Goal: Task Accomplishment & Management: Complete application form

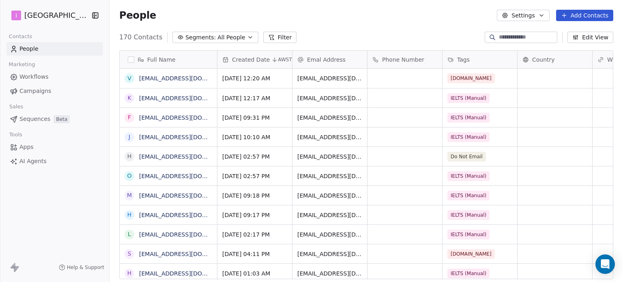
scroll to position [242, 507]
click at [578, 13] on button "Add Contacts" at bounding box center [584, 15] width 57 height 11
click at [583, 36] on span "Create new contact" at bounding box center [589, 33] width 56 height 9
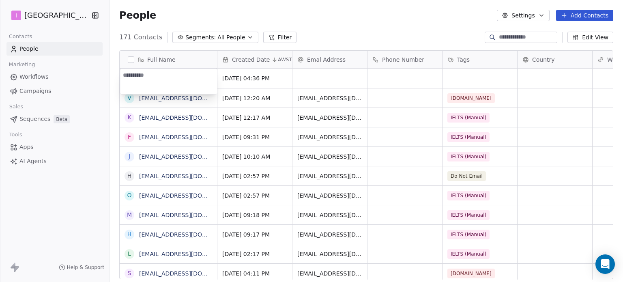
type textarea "**********"
click at [327, 75] on html "I IELTS University Contacts People Marketing Workflows Campaigns Sales Sequence…" at bounding box center [311, 141] width 623 height 282
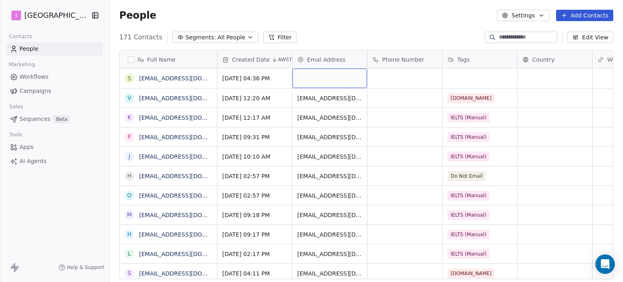
click at [327, 75] on div "grid" at bounding box center [330, 78] width 75 height 19
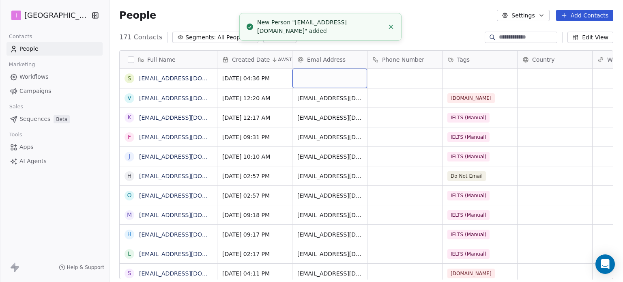
click at [327, 75] on div "grid" at bounding box center [330, 78] width 75 height 19
click at [327, 76] on div "grid" at bounding box center [330, 78] width 75 height 19
type input "**********"
click at [461, 74] on html "I IELTS University Contacts People Marketing Workflows Campaigns Sales Sequence…" at bounding box center [311, 141] width 623 height 282
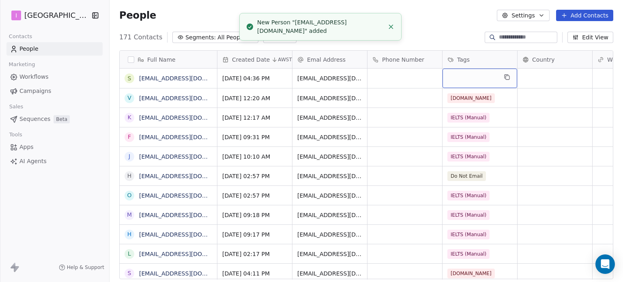
click at [461, 74] on div "grid" at bounding box center [480, 78] width 75 height 19
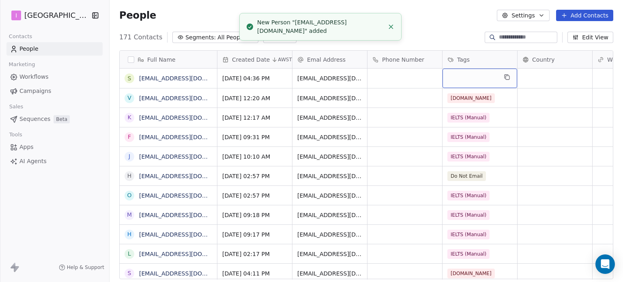
click at [463, 74] on div "grid" at bounding box center [480, 78] width 75 height 19
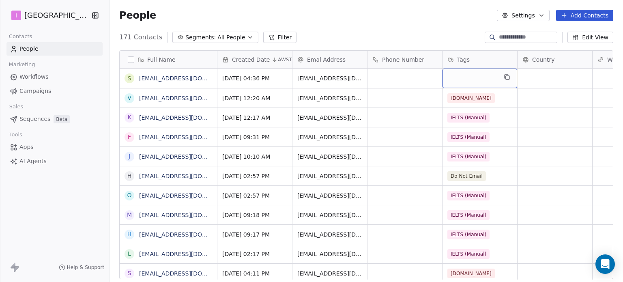
click at [463, 75] on div "grid" at bounding box center [480, 78] width 75 height 19
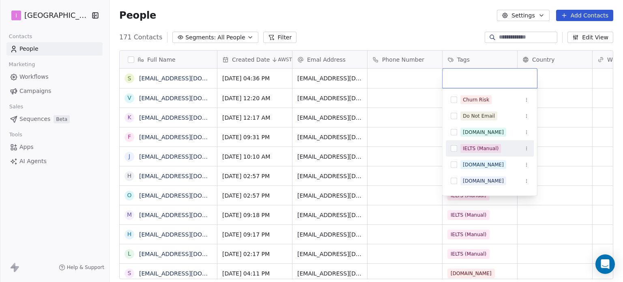
click at [478, 151] on div "IELTS (Manual)" at bounding box center [481, 148] width 36 height 7
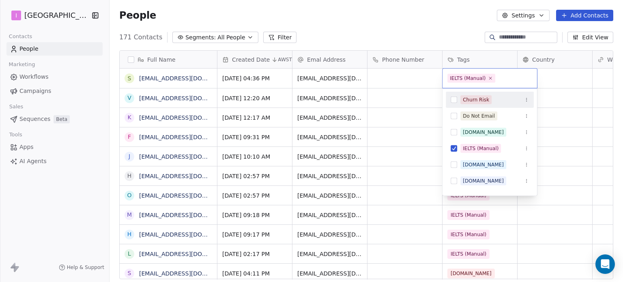
click at [214, 12] on html "I IELTS University Contacts People Marketing Workflows Campaigns Sales Sequence…" at bounding box center [311, 141] width 623 height 282
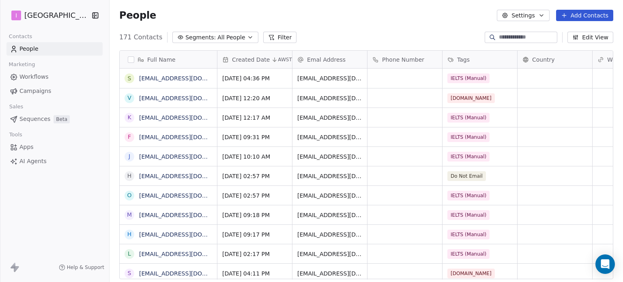
click at [587, 18] on button "Add Contacts" at bounding box center [584, 15] width 57 height 11
click at [591, 32] on span "Create new contact" at bounding box center [589, 33] width 56 height 9
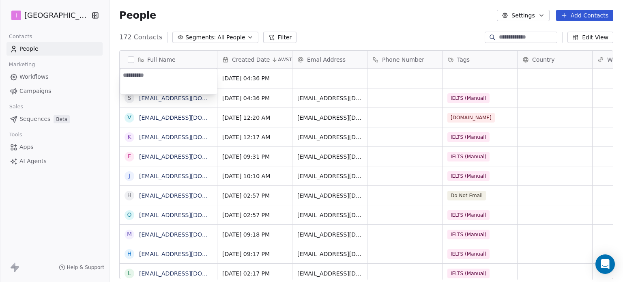
type textarea "**********"
click at [307, 74] on html "I IELTS University Contacts People Marketing Workflows Campaigns Sales Sequence…" at bounding box center [311, 141] width 623 height 282
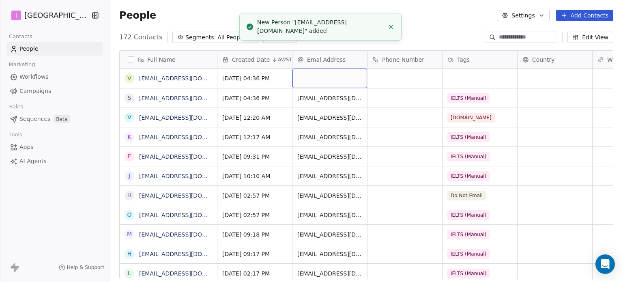
click at [308, 74] on div "grid" at bounding box center [330, 78] width 75 height 19
click at [312, 77] on div "grid" at bounding box center [330, 78] width 75 height 19
click at [312, 77] on input "email" at bounding box center [330, 79] width 71 height 16
type input "**********"
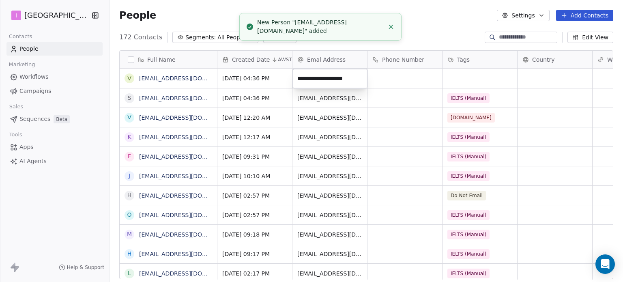
click at [486, 79] on html "I IELTS University Contacts People Marketing Workflows Campaigns Sales Sequence…" at bounding box center [311, 141] width 623 height 282
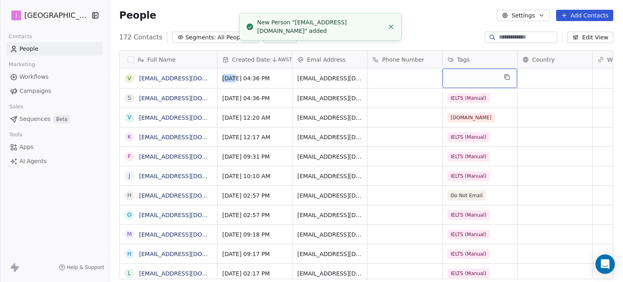
click at [486, 79] on div "grid" at bounding box center [480, 78] width 75 height 19
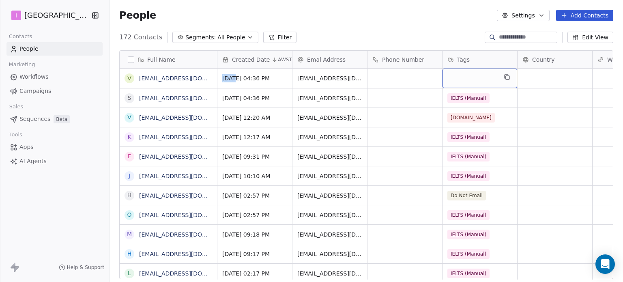
click at [486, 79] on div "grid" at bounding box center [480, 78] width 75 height 19
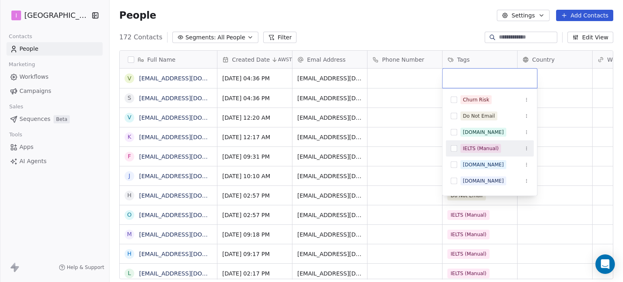
click at [488, 155] on div "IELTS (Manual)" at bounding box center [490, 148] width 88 height 16
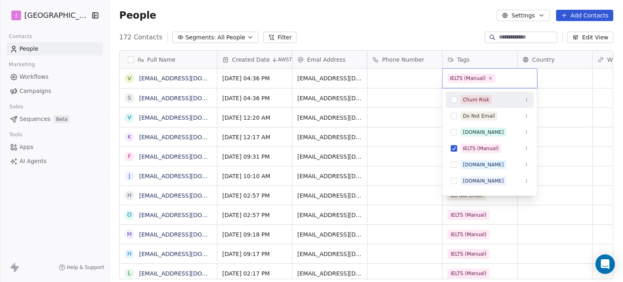
click at [363, 32] on html "I IELTS University Contacts People Marketing Workflows Campaigns Sales Sequence…" at bounding box center [311, 141] width 623 height 282
